Goal: Navigation & Orientation: Find specific page/section

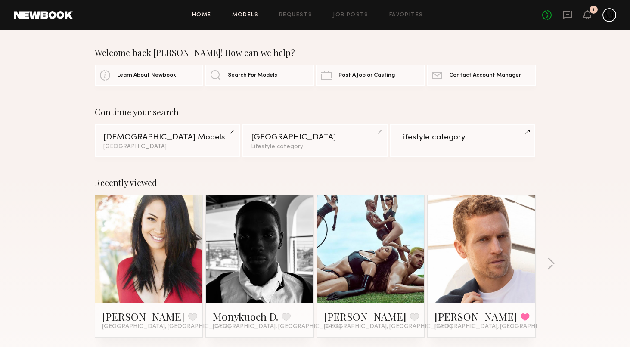
click at [246, 16] on link "Models" at bounding box center [245, 15] width 26 height 6
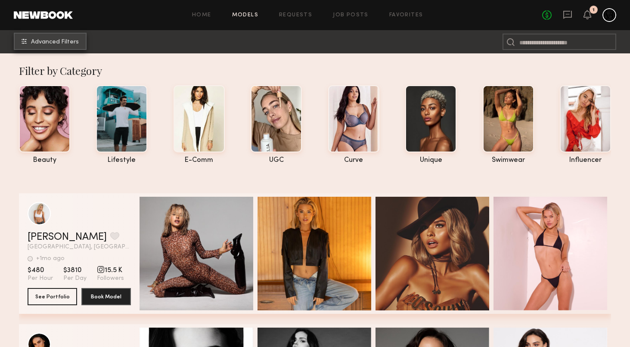
click at [68, 43] on span "Advanced Filters" at bounding box center [55, 42] width 48 height 6
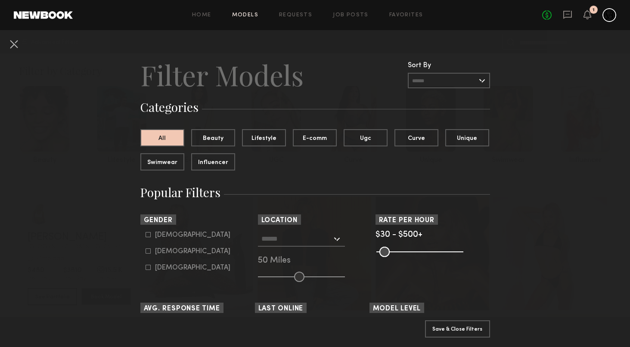
click at [173, 249] on div "[DEMOGRAPHIC_DATA]" at bounding box center [192, 251] width 75 height 5
type input "**"
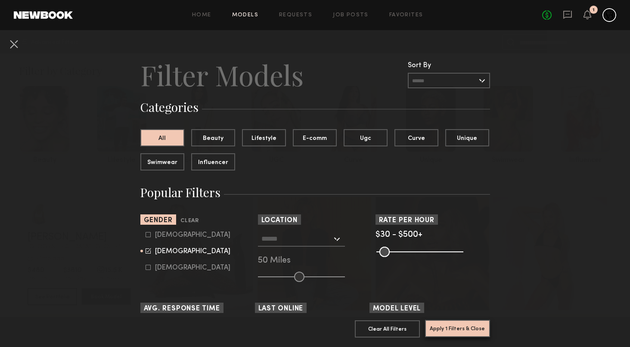
click at [451, 328] on button "Apply 1 Filters & Close" at bounding box center [457, 328] width 65 height 17
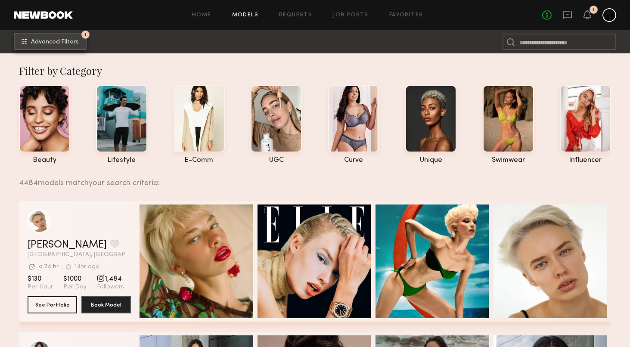
click at [57, 41] on span "Advanced Filters" at bounding box center [55, 42] width 48 height 6
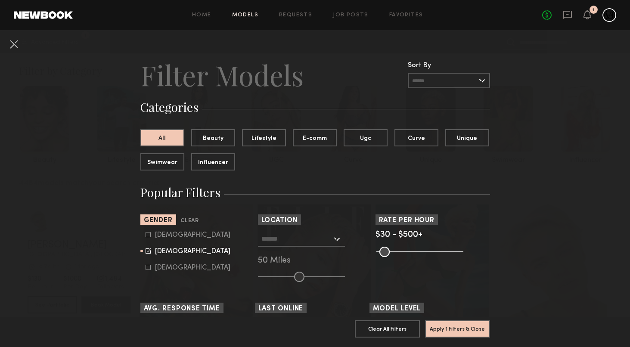
click at [301, 239] on input "text" at bounding box center [296, 238] width 71 height 15
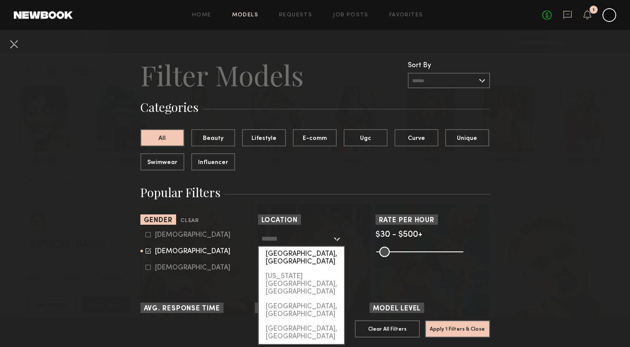
click at [300, 248] on div "[GEOGRAPHIC_DATA], [GEOGRAPHIC_DATA]" at bounding box center [301, 258] width 85 height 22
type input "**********"
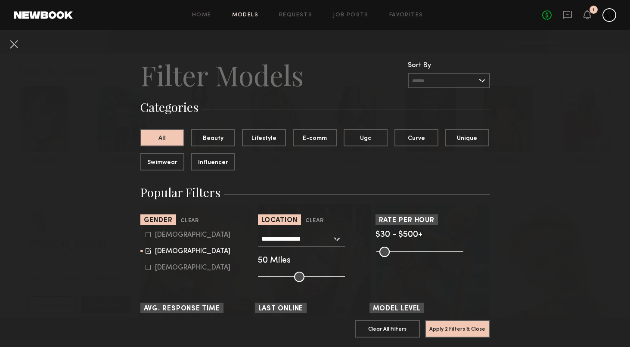
click at [466, 339] on common-button "Apply 2 Filters & Close" at bounding box center [457, 331] width 65 height 23
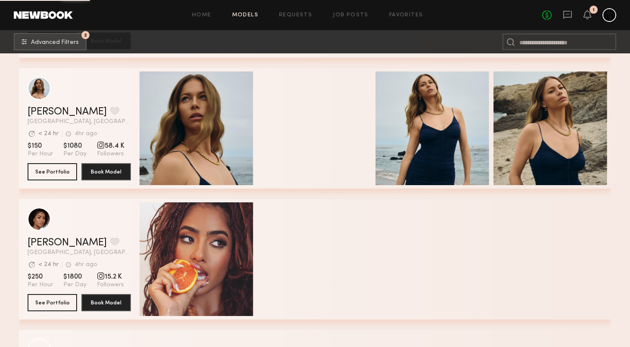
scroll to position [4343, 0]
